Goal: Task Accomplishment & Management: Use online tool/utility

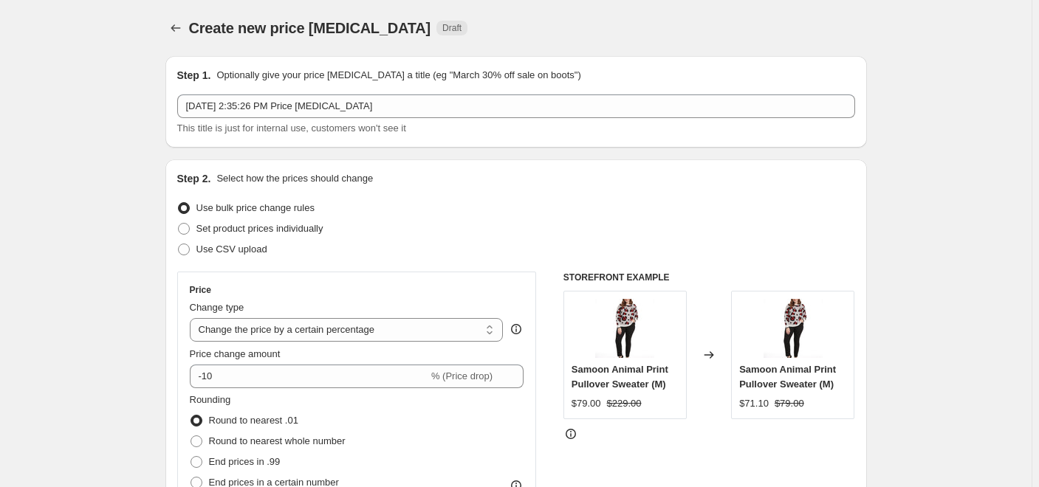
select select "percentage"
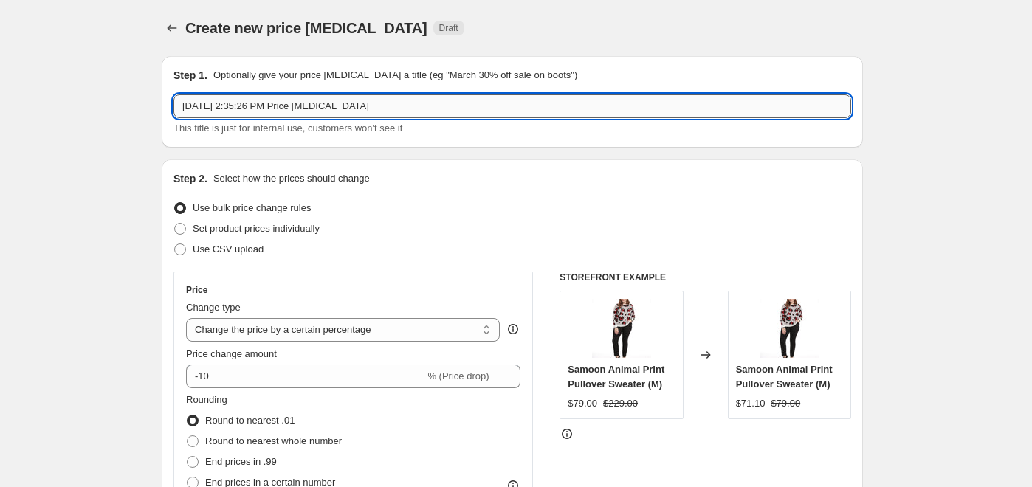
click at [419, 109] on input "[DATE] 2:35:26 PM Price [MEDICAL_DATA]" at bounding box center [513, 107] width 678 height 24
type input "[DATE] 2:35:26 PM Missed item"
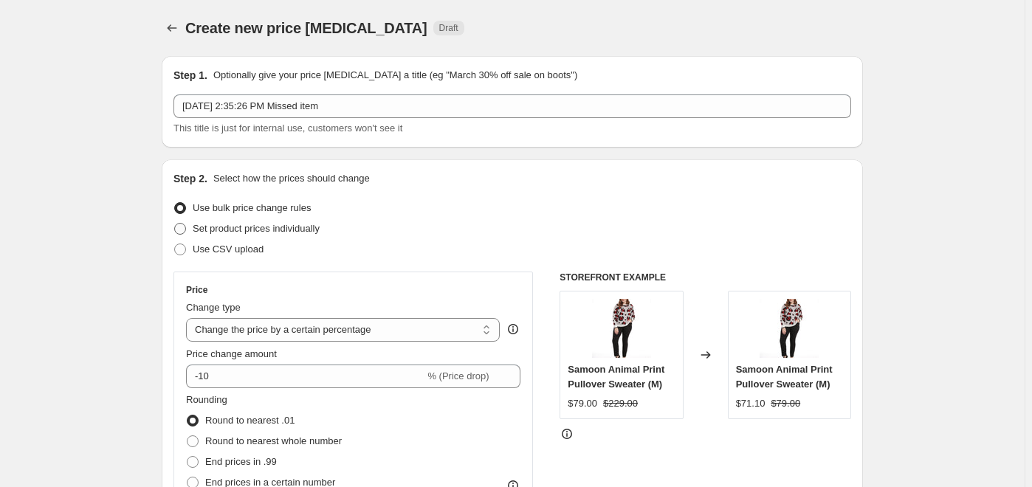
drag, startPoint x: 182, startPoint y: 225, endPoint x: 196, endPoint y: 231, distance: 14.9
click at [183, 226] on span at bounding box center [180, 229] width 12 height 12
click at [175, 224] on input "Set product prices individually" at bounding box center [174, 223] width 1 height 1
radio input "true"
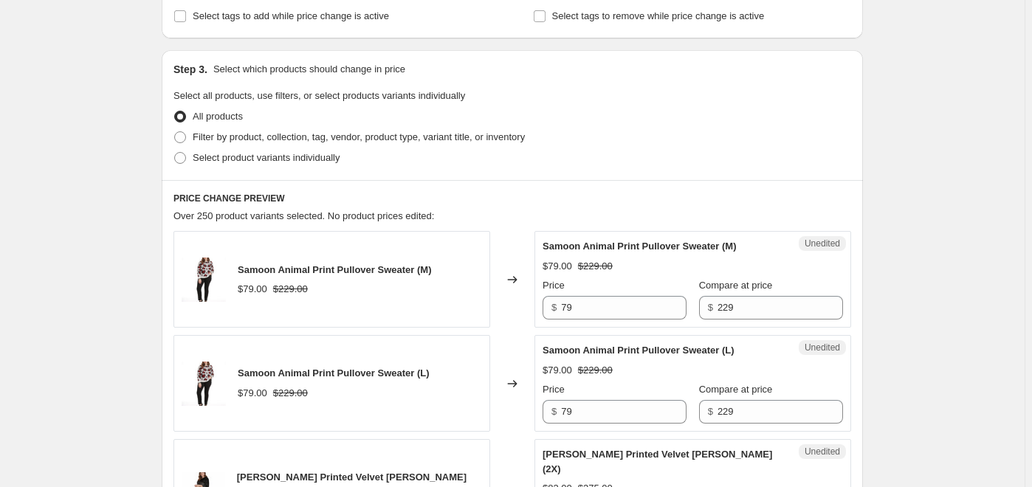
scroll to position [268, 0]
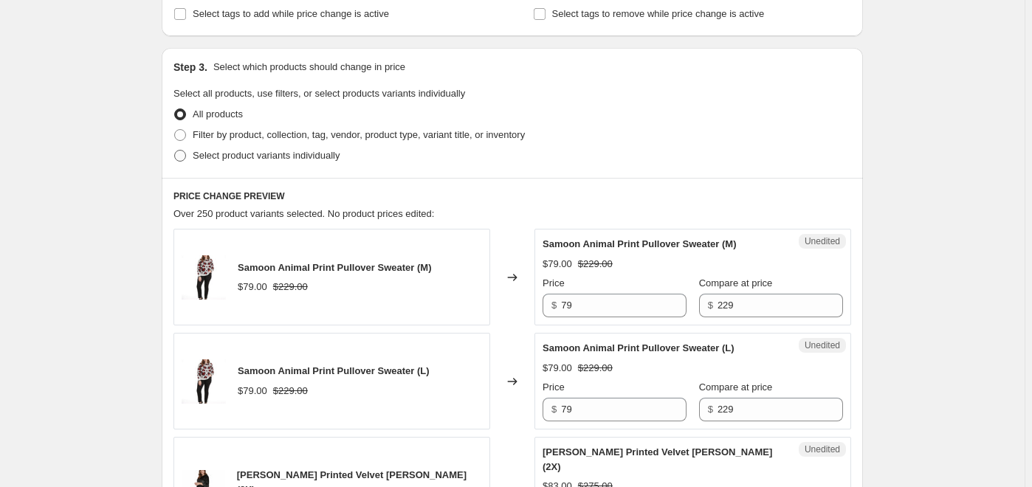
click at [184, 158] on span at bounding box center [180, 156] width 12 height 12
click at [175, 151] on input "Select product variants individually" at bounding box center [174, 150] width 1 height 1
radio input "true"
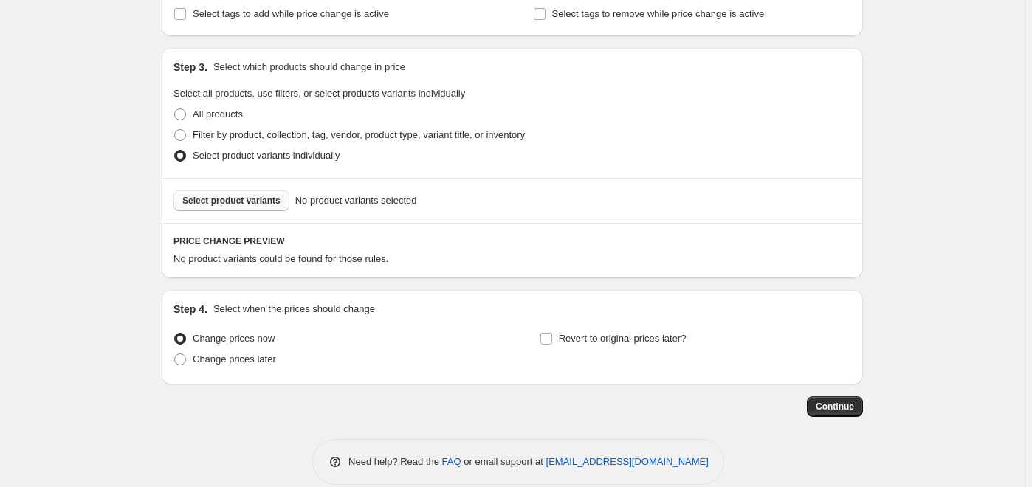
click at [253, 203] on span "Select product variants" at bounding box center [231, 201] width 98 height 12
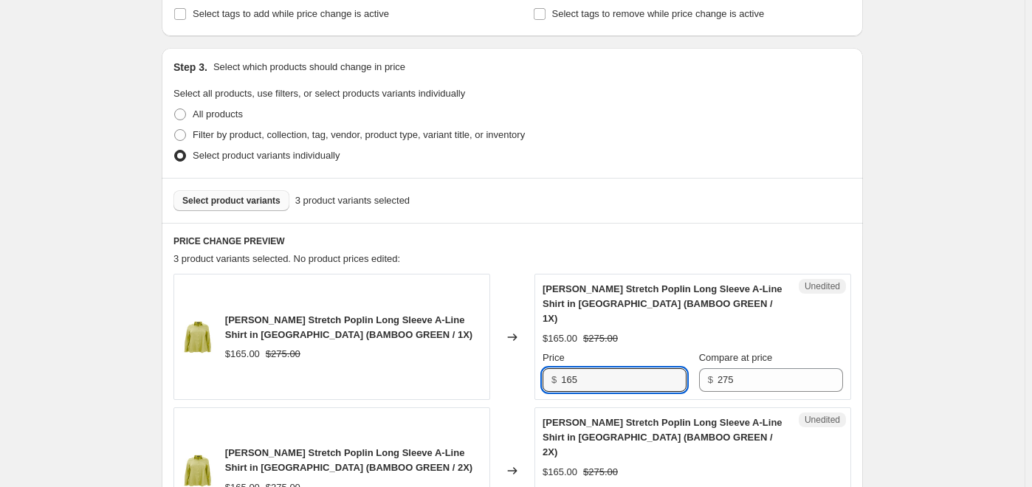
drag, startPoint x: 622, startPoint y: 362, endPoint x: 501, endPoint y: 364, distance: 120.4
click at [501, 364] on div "[PERSON_NAME] Stretch Poplin Long Sleeve A-Line Shirt in Bamboo Green (BAMBOO G…" at bounding box center [513, 337] width 678 height 126
type input "138"
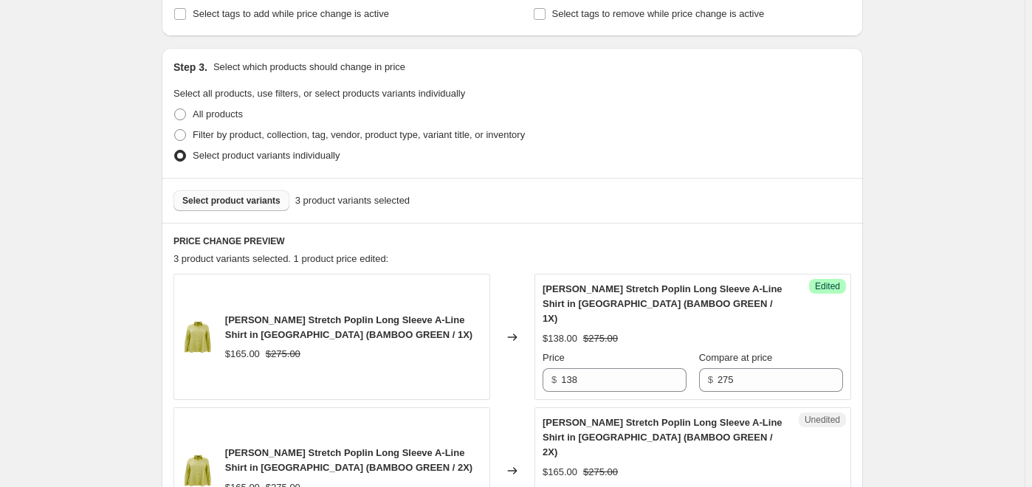
scroll to position [276, 0]
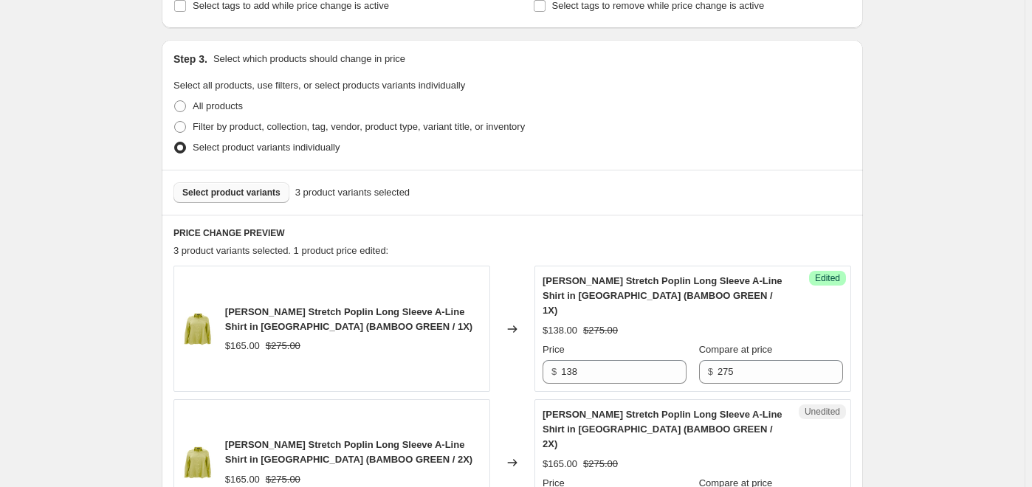
type input "138"
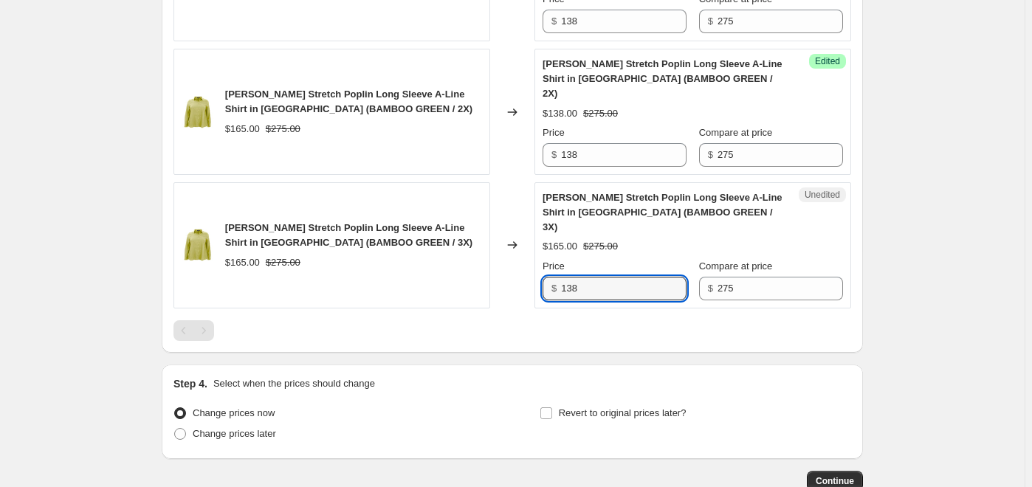
type input "138"
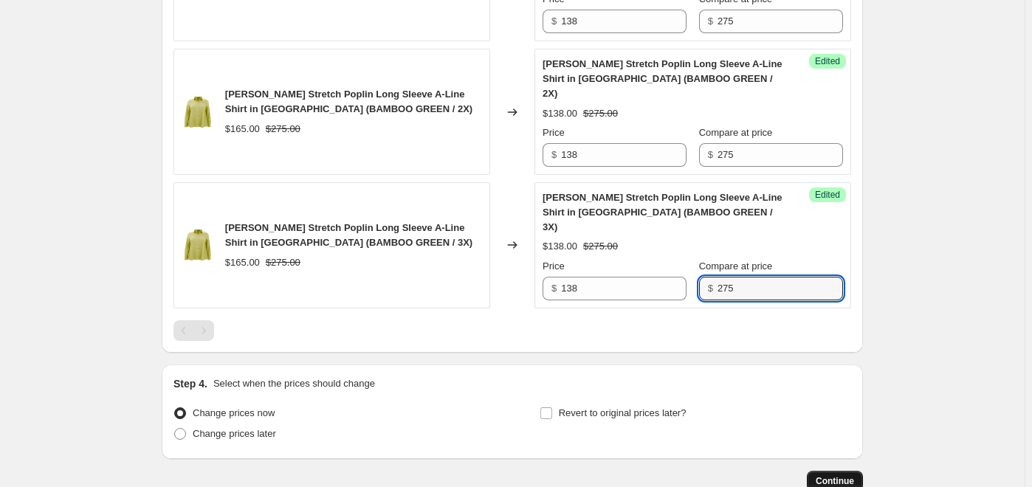
click at [840, 471] on button "Continue" at bounding box center [835, 481] width 56 height 21
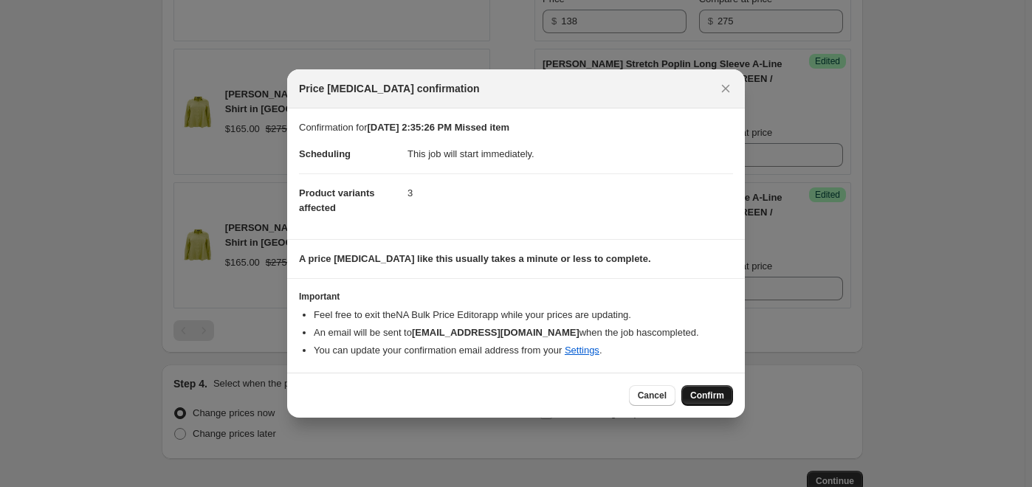
click at [715, 394] on span "Confirm" at bounding box center [708, 396] width 34 height 12
